Goal: Task Accomplishment & Management: Manage account settings

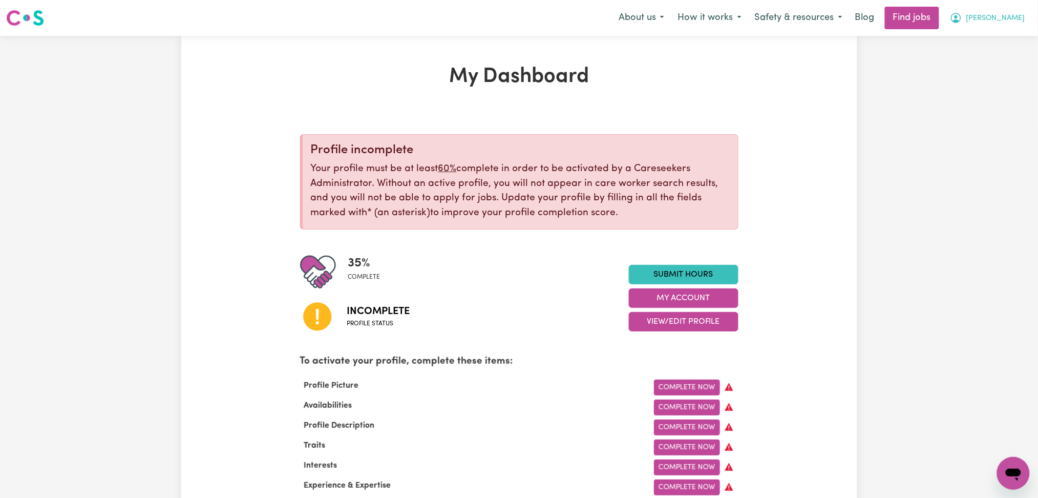
click at [1012, 11] on button "[PERSON_NAME]" at bounding box center [988, 18] width 89 height 22
click at [984, 74] on link "Logout" at bounding box center [991, 78] width 81 height 19
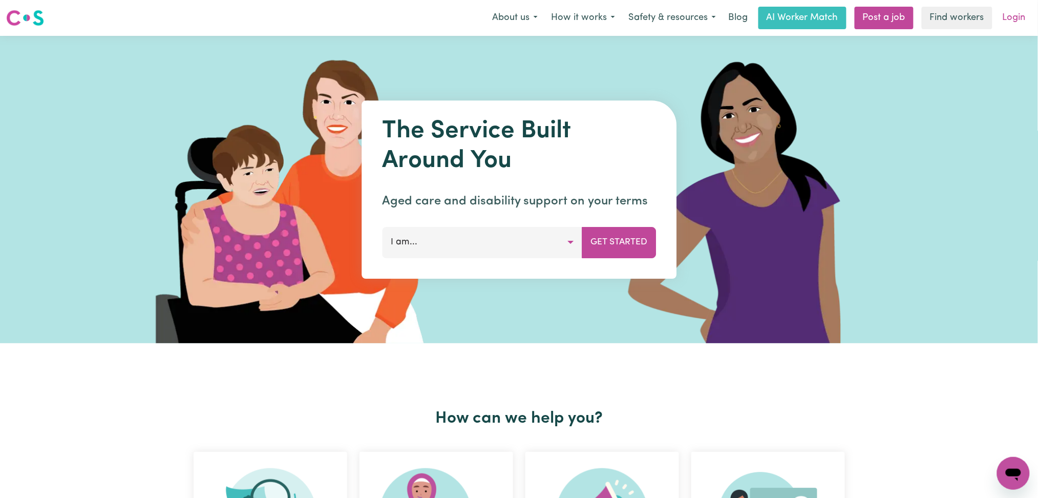
click at [1019, 18] on link "Login" at bounding box center [1014, 18] width 35 height 23
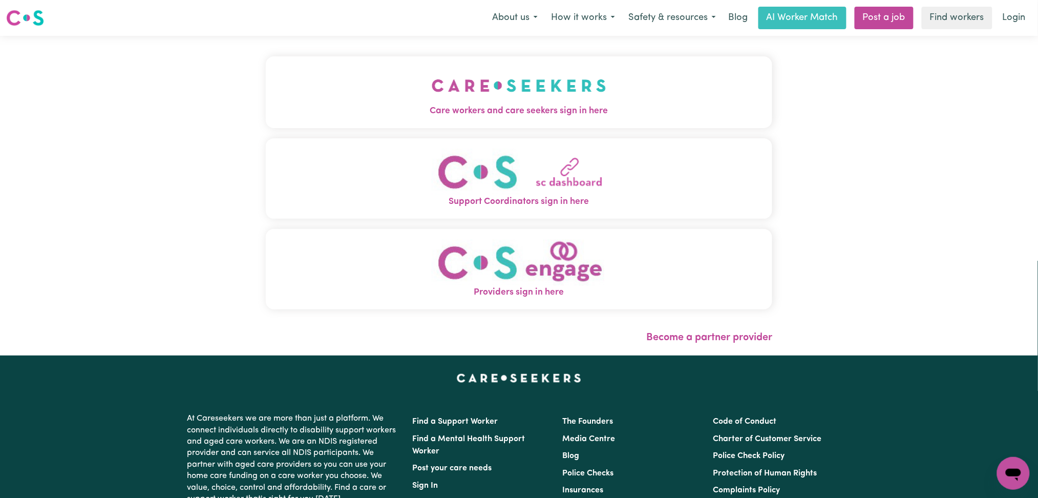
click at [342, 73] on button "Care workers and care seekers sign in here" at bounding box center [519, 92] width 507 height 72
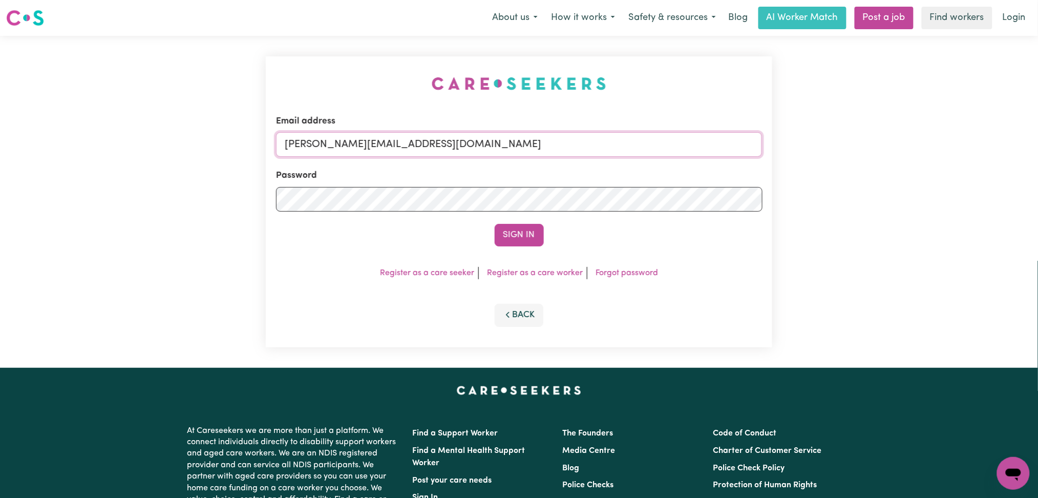
click at [390, 139] on input "[PERSON_NAME][EMAIL_ADDRESS][DOMAIN_NAME]" at bounding box center [519, 144] width 487 height 25
drag, startPoint x: 335, startPoint y: 141, endPoint x: 541, endPoint y: 139, distance: 206.4
click at [541, 139] on input "Superuser~[EMAIL_ADDRESS][DOMAIN_NAME]" at bounding box center [519, 144] width 487 height 25
type input "Superuser~[EMAIL_ADDRESS][DOMAIN_NAME]"
click at [512, 228] on button "Sign In" at bounding box center [519, 235] width 49 height 23
